Goal: Information Seeking & Learning: Check status

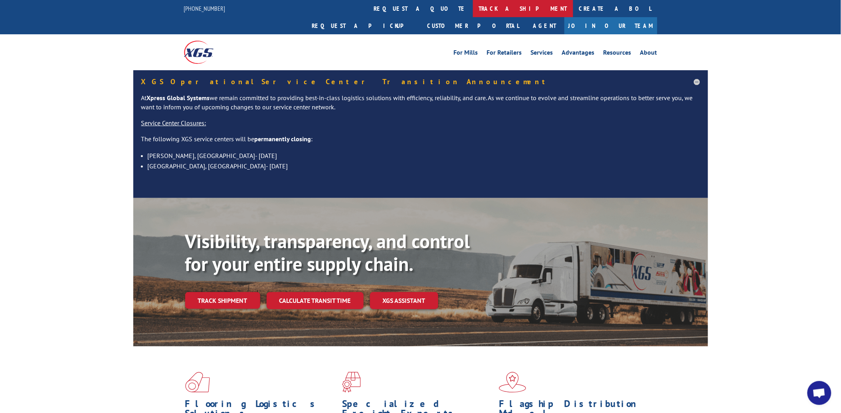
click at [473, 15] on link "track a shipment" at bounding box center [523, 8] width 100 height 17
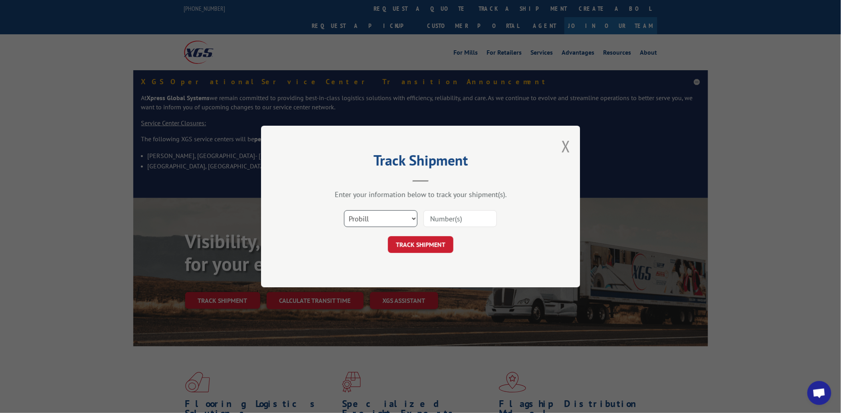
click at [372, 217] on select "Select category... Probill BOL PO" at bounding box center [380, 218] width 73 height 17
select select "po"
click at [344, 210] on select "Select category... Probill BOL PO" at bounding box center [380, 218] width 73 height 17
click at [421, 225] on div "Select category... Probill BOL PO" at bounding box center [420, 219] width 239 height 26
click at [437, 218] on input at bounding box center [459, 218] width 73 height 17
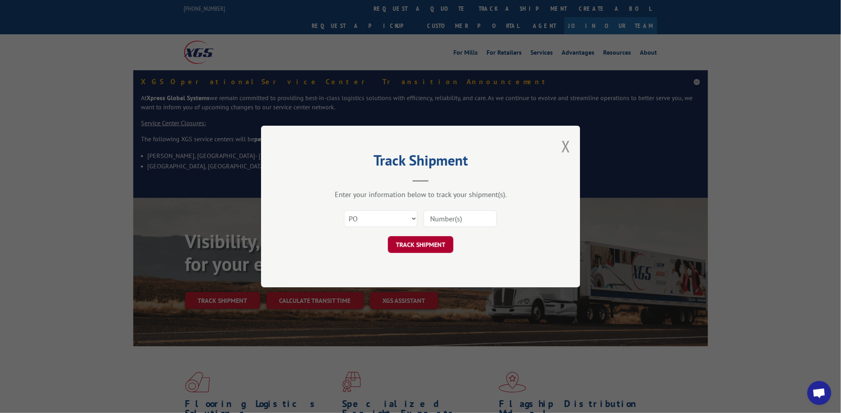
paste input "24504860"
type input "24504860"
click at [427, 238] on button "TRACK SHIPMENT" at bounding box center [420, 244] width 65 height 17
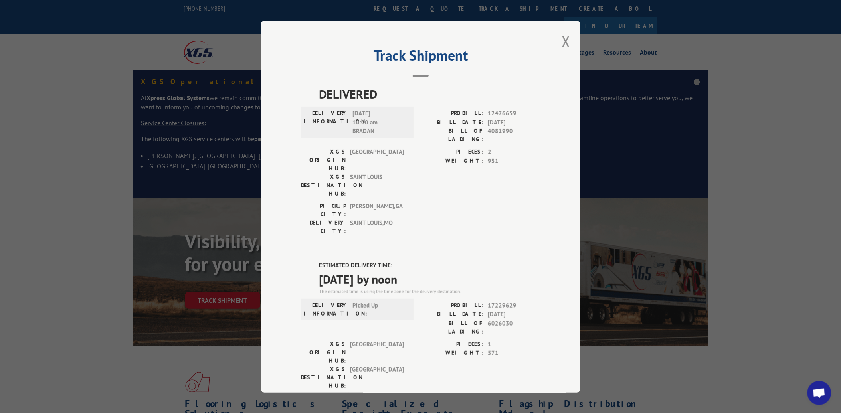
click at [568, 38] on div "Track Shipment DELIVERED DELIVERY INFORMATION: [DATE] 10:00 am BRADAN PROBILL: …" at bounding box center [420, 207] width 319 height 372
click at [564, 48] on button "Close modal" at bounding box center [566, 41] width 9 height 21
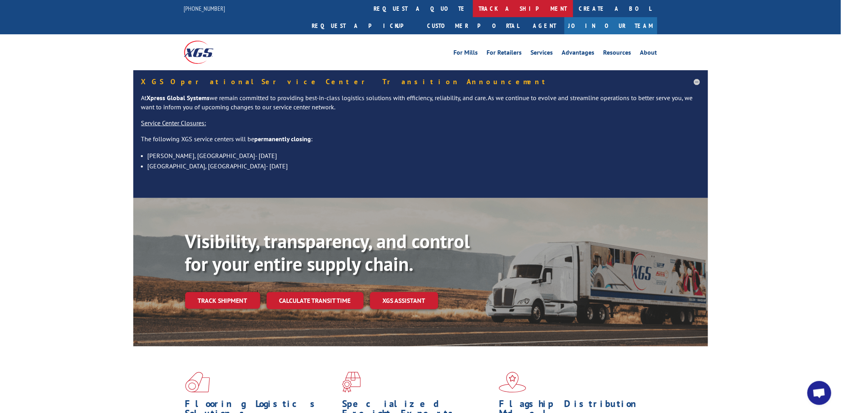
click at [473, 4] on link "track a shipment" at bounding box center [523, 8] width 100 height 17
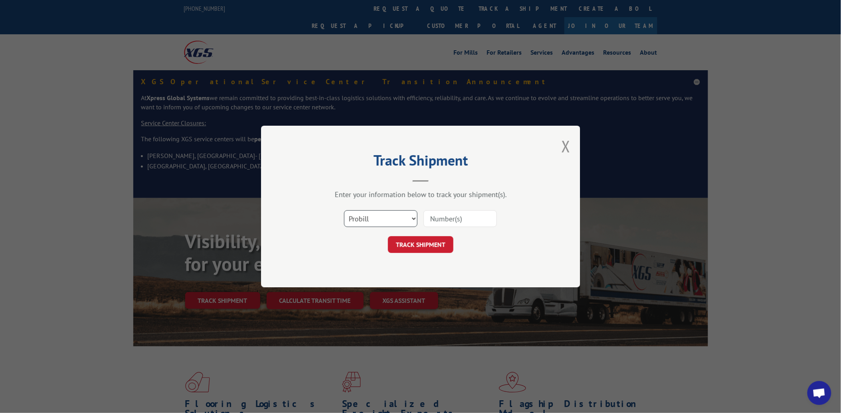
click at [372, 216] on select "Select category... Probill BOL PO" at bounding box center [380, 218] width 73 height 17
select select "po"
click at [344, 210] on select "Select category... Probill BOL PO" at bounding box center [380, 218] width 73 height 17
click at [437, 225] on input at bounding box center [459, 218] width 73 height 17
paste input "20543098"
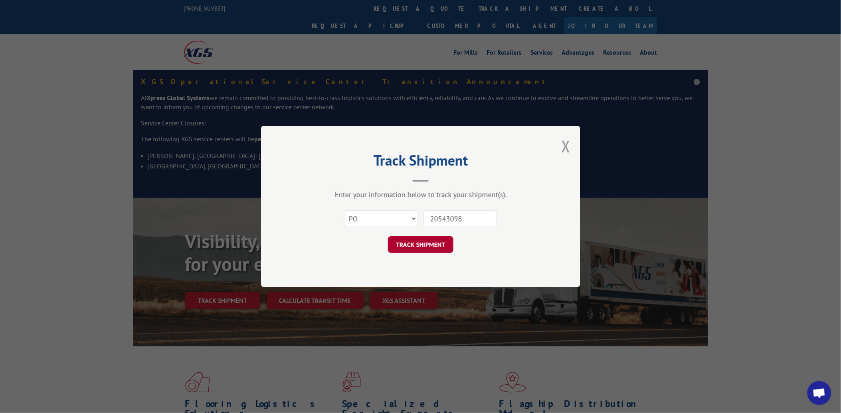
type input "20543098"
click at [435, 238] on button "TRACK SHIPMENT" at bounding box center [420, 244] width 65 height 17
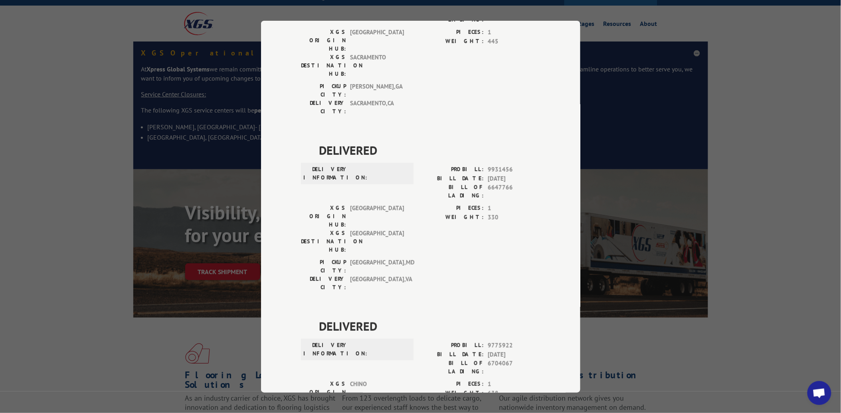
scroll to position [44, 0]
